Goal: Transaction & Acquisition: Obtain resource

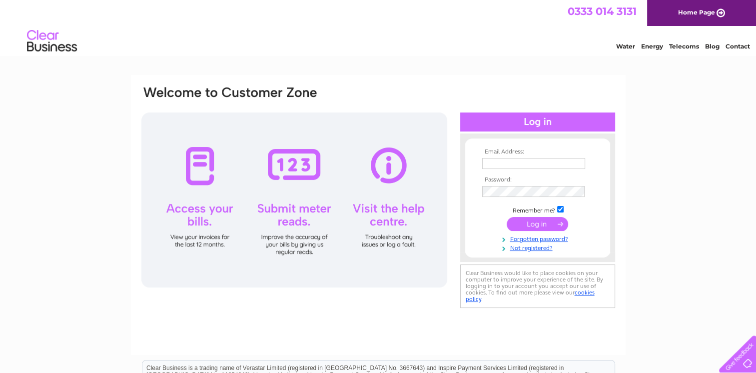
type input "[EMAIL_ADDRESS][DOMAIN_NAME]"
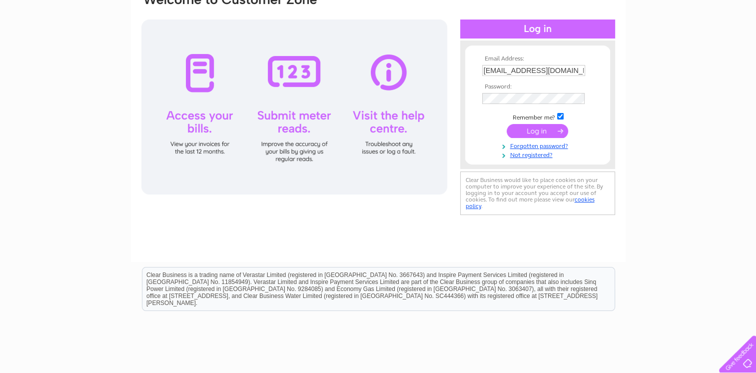
scroll to position [86, 0]
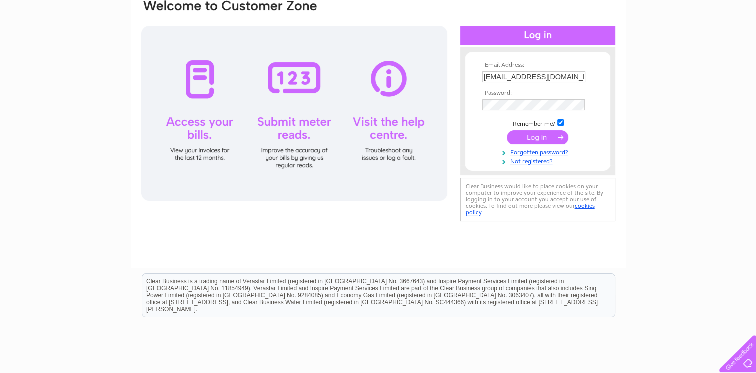
click at [516, 133] on input "submit" at bounding box center [537, 137] width 61 height 14
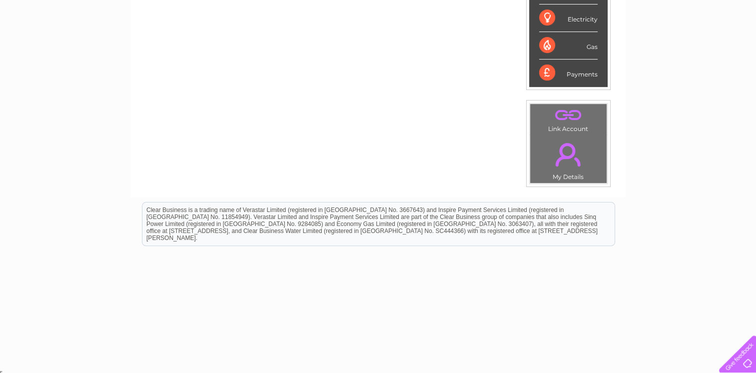
scroll to position [27, 0]
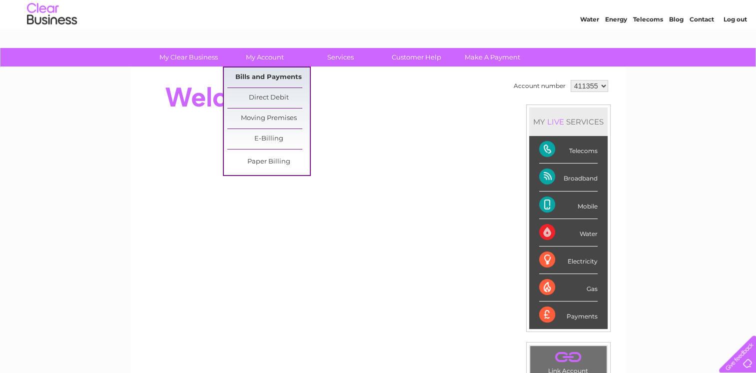
click at [252, 75] on link "Bills and Payments" at bounding box center [268, 77] width 82 height 20
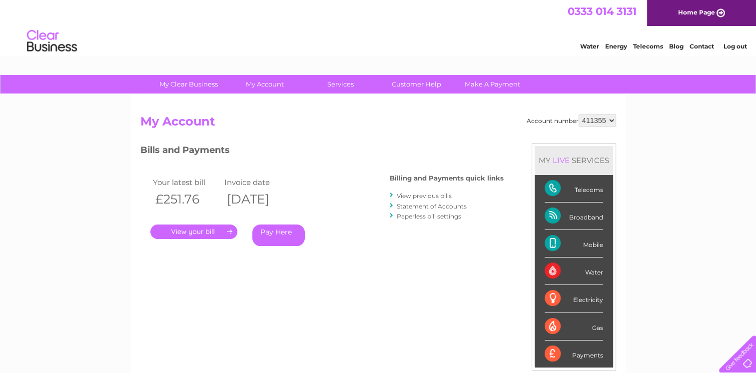
click at [173, 228] on link "." at bounding box center [193, 231] width 87 height 14
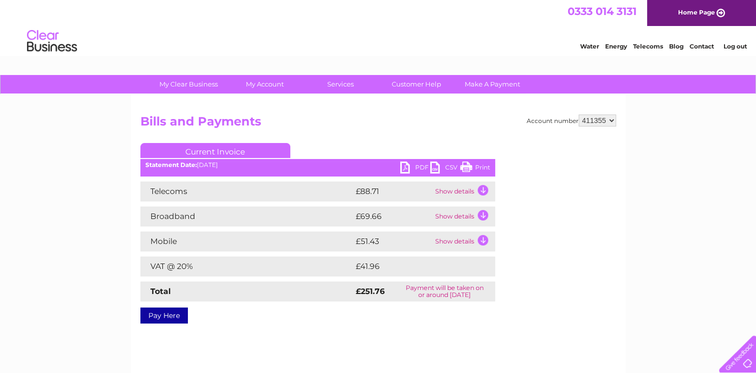
click at [402, 166] on link "PDF" at bounding box center [415, 168] width 30 height 14
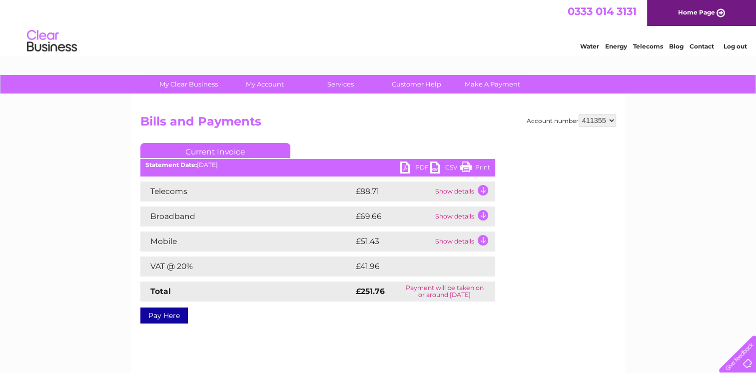
click at [402, 166] on link "PDF" at bounding box center [415, 168] width 30 height 14
click at [405, 165] on link "PDF" at bounding box center [415, 168] width 30 height 14
